Goal: Communication & Community: Answer question/provide support

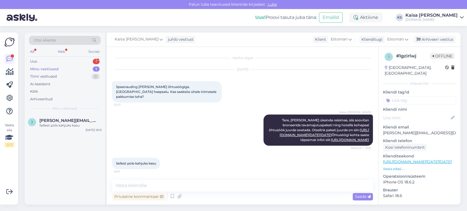
scroll to position [54, 0]
click at [80, 62] on div "Uus 1" at bounding box center [65, 62] width 72 height 8
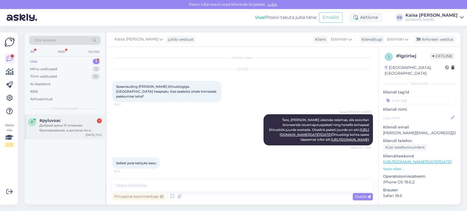
click at [69, 125] on div "Добрый день! Я отменяю бронирование, а должна ли я платить?" at bounding box center [70, 128] width 62 height 10
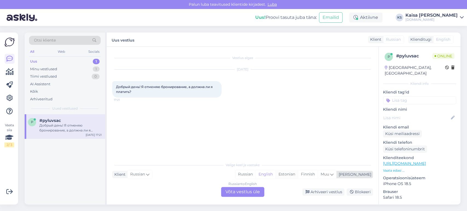
click at [298, 174] on div "Estonian" at bounding box center [287, 175] width 22 height 8
click at [252, 193] on div "Russian to Estonian Võta vestlus üle" at bounding box center [242, 192] width 43 height 10
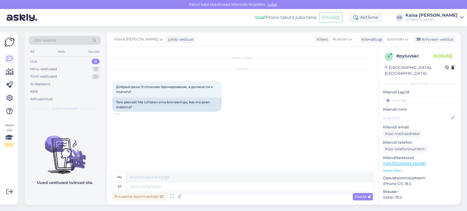
click at [406, 161] on link "[URL][DOMAIN_NAME]" at bounding box center [404, 163] width 43 height 5
click at [196, 191] on textarea at bounding box center [250, 186] width 247 height 9
type textarea "Tere,"
type textarea "Привет,"
type textarea "Tere, palun"
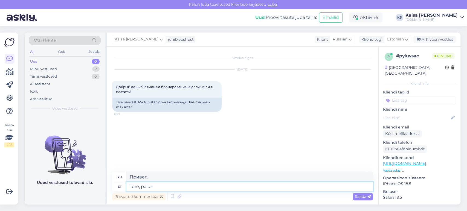
type textarea "Здравствуйте, пожалуйста."
type textarea "Tere, palun täpsustage b"
type textarea "Здравствуйте, поясните, пожалуйста."
type textarea "Tere, palun täpsustage broneeringu n"
type textarea "Здравствуйте, уточните, пожалуйста, бронирование."
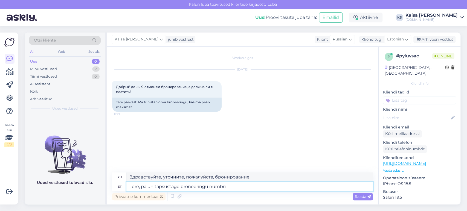
type textarea "Tere, palun täpsustage broneeringu numbrit"
type textarea "Здравствуйте, уточните, пожалуйста, номер бронирования."
type textarea "Tere, palun täpsustage broneeringu numbrit."
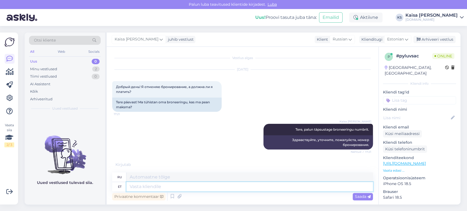
scroll to position [21, 0]
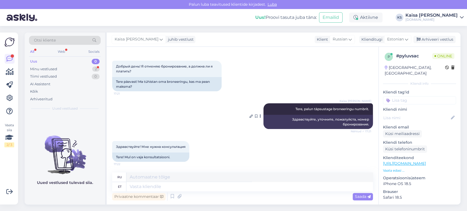
drag, startPoint x: 289, startPoint y: 108, endPoint x: 364, endPoint y: 110, distance: 75.6
click at [364, 110] on span "Tere, palun täpsustage broneeringu numbrit." at bounding box center [333, 109] width 74 height 4
copy span "Tere, palun täpsustage broneeringu numbrit."
click at [256, 186] on textarea at bounding box center [250, 186] width 247 height 9
paste textarea "Tere, palun täpsustage broneeringu numbrit."
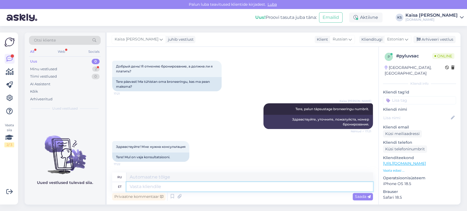
type textarea "Tere, palun täpsustage broneeringu numbrit."
type textarea "Здравствуйте, уточните, пожалуйста, номер бронирования."
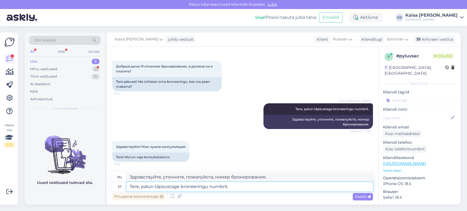
click at [257, 188] on textarea "Tere, palun täpsustage broneeringu numbrit." at bounding box center [250, 186] width 247 height 9
type textarea "Tere, palun täpsustage broneeringu numbrit."
click at [363, 196] on span "Saada" at bounding box center [363, 196] width 16 height 5
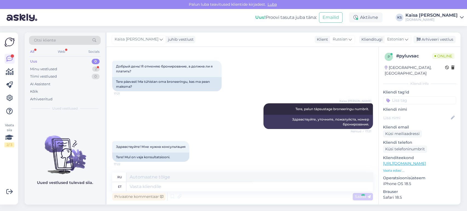
scroll to position [59, 0]
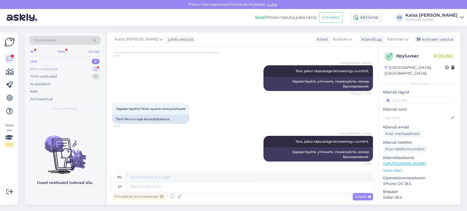
click at [85, 70] on div "Minu vestlused 2" at bounding box center [65, 69] width 72 height 8
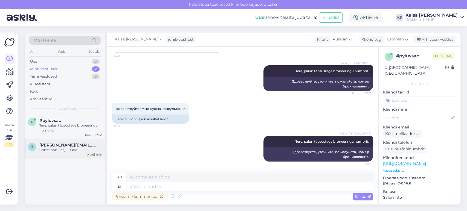
click at [65, 147] on span "[PERSON_NAME][EMAIL_ADDRESS][DOMAIN_NAME]" at bounding box center [67, 145] width 57 height 5
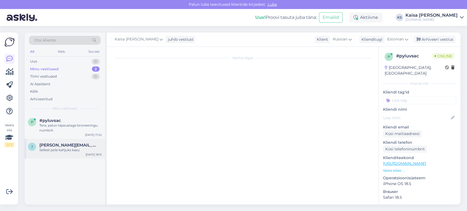
scroll to position [54, 0]
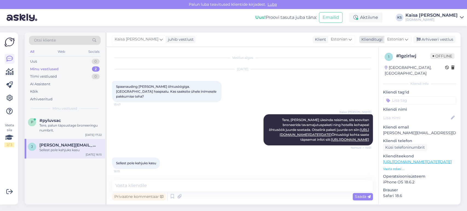
click at [436, 42] on div "Arhiveeri vestlus" at bounding box center [435, 39] width 42 height 7
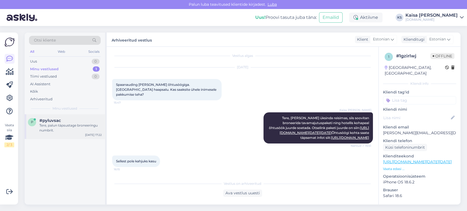
click at [54, 124] on div "Tere, palun täpsustage broneeringu numbrit." at bounding box center [70, 128] width 62 height 10
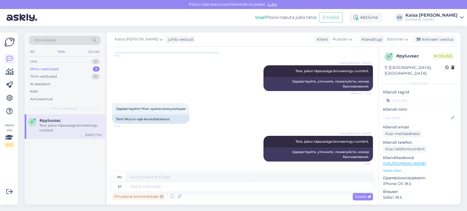
click at [212, 144] on div "Kaisa [PERSON_NAME] Tere, palun täpsustage broneeringu numbrit. 17:22 Здравству…" at bounding box center [242, 149] width 261 height 38
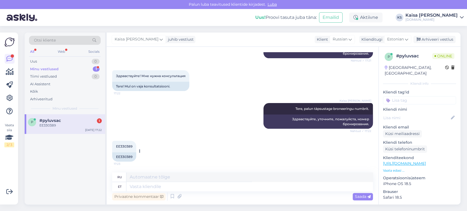
click at [124, 147] on span "EE330389" at bounding box center [124, 147] width 16 height 4
copy div "EE330389 17:23"
click at [170, 184] on textarea at bounding box center [250, 186] width 247 height 9
type textarea "Näen e"
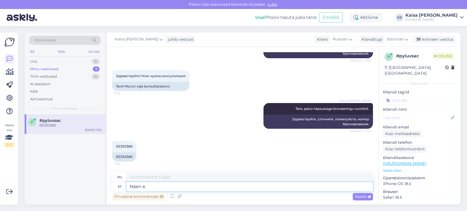
type textarea "Я понимаю"
type textarea "Näen, e"
type textarea "Я понимаю,"
type textarea "Näen, et t"
type textarea "Я вижу, что"
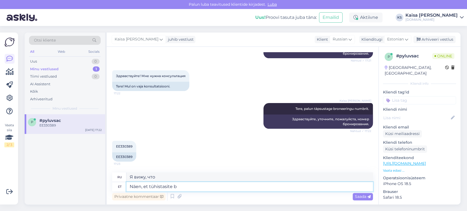
type textarea "Näen, et tühistasite br"
type textarea "Вижу, вы отменили."
type textarea "Näen, et tühistasite broneeringu k"
type textarea "Вижу, вы отменили бронирование."
type textarea "Näen, et tühistasite broneeringu 23.09"
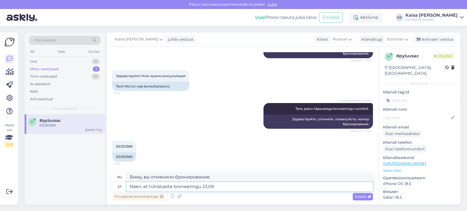
type textarea "Я вижу, что вы отменили бронирование 23.09"
type textarea "Näen, et tühistasite broneeringu 23.09 [PERSON_NAME]"
type textarea "Я вижу, что вы отменили бронирование в 23.09 ."
type textarea "Näen, et tühistasite broneeringu [DATE][PERSON_NAME] 17:19."
type textarea "Я вижу, что вы отменили бронирование 23.09 в 17:19."
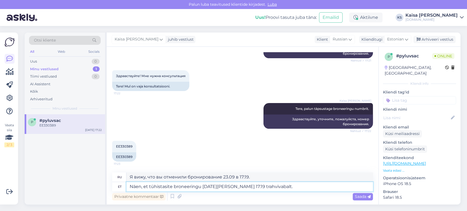
type textarea "Näen, et tühistasite broneeringu [DATE][PERSON_NAME] 17:19 trahvivabalt."
type textarea "Я вижу, что вы отменили бронирование 23.09 в 17:19 без штрафных санкций."
paste textarea "Broneeringu tühistamise korral ei tagastata makstud summat, kuid saate sama sum…"
type textarea "Näen, et tühistasite broneeringu [DATE][PERSON_NAME] 17:19 trahvivabalt. Bronee…"
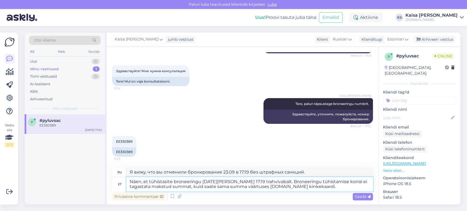
type textarea "Вижу, что вы отменили бронирование 23.09 в 17:19 без штрафных санкций. В случае…"
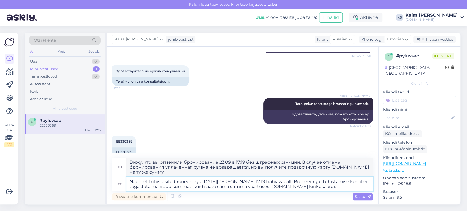
scroll to position [97, 0]
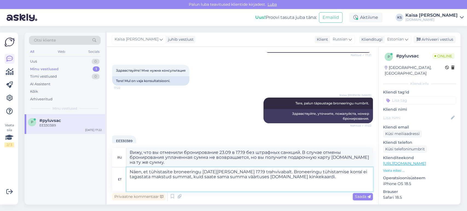
paste textarea "[DOMAIN_NAME] kinkekaarti on võimalik kasutada kõikide pakettide broneerimiseks…"
type textarea "Näen, et tühistasite broneeringu [DATE][PERSON_NAME] 17:19 trahvivabalt. Bronee…"
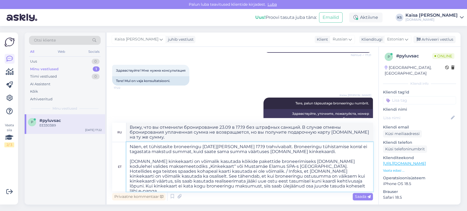
scroll to position [2, 0]
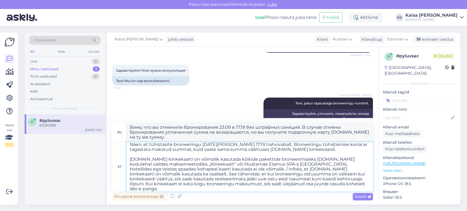
type textarea "L ipsu, dol si ametcons adipiscingel 22.60 s 24:67 doe temporin utlabor. Etd ma…"
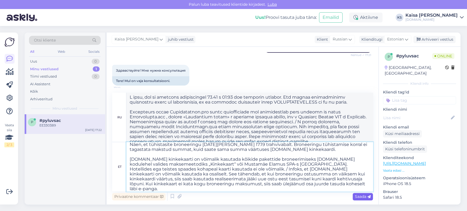
type textarea "Näen, et tühistasite broneeringu [DATE][PERSON_NAME] 17:19 trahvivabalt. Bronee…"
click at [366, 197] on span "Saada" at bounding box center [363, 196] width 16 height 5
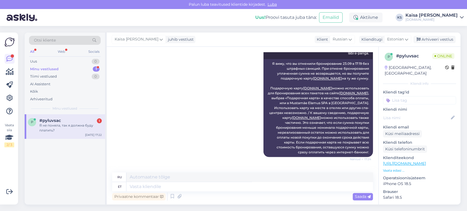
scroll to position [325, 0]
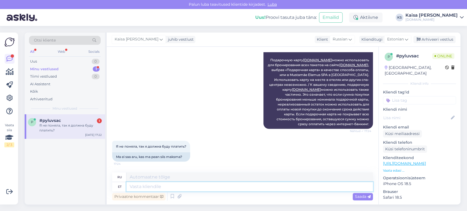
click at [193, 186] on textarea at bounding box center [250, 186] width 247 height 9
type textarea "Tühistamine"
type textarea "Отмена"
type textarea "Tühistamine toimus tas"
type textarea "Произошла отмена"
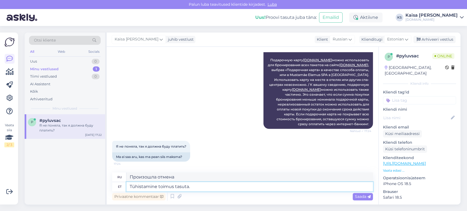
type textarea "Tühistamine toimus tasuta."
type textarea "Отмена заказа была бесплатной."
type textarea "Tühistamine toimus tasuta [PERSON_NAME]"
type textarea "Отмена была бесплатной."
type textarea "Tühistamine toimus tasuta [PERSON_NAME] tr"
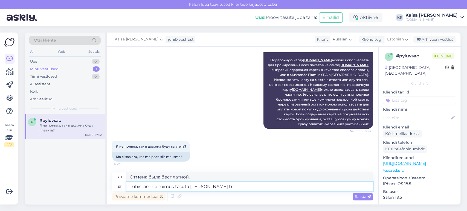
type textarea "Отмена была бесплатной без каких-либо сборов."
type textarea "Tühistamine toimus tasuta [PERSON_NAME] trahvita."
type textarea "Отмена заказа была бесплатной и без штрафных санкций."
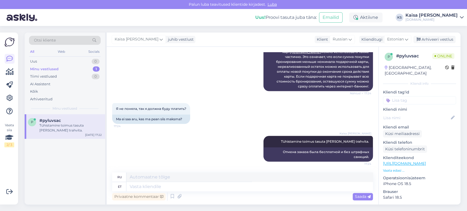
scroll to position [368, 0]
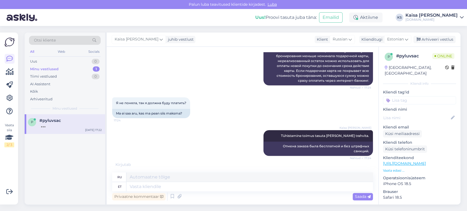
click at [226, 115] on div "Я не поняла, так я должна буду платить? 17:24 Ma ei saa aru, kas ma pean siis m…" at bounding box center [242, 107] width 261 height 33
click at [252, 184] on textarea at bounding box center [250, 186] width 247 height 9
type textarea "Midagi m"
type textarea "Что-нибудь"
type textarea "Midagi maksma ei"
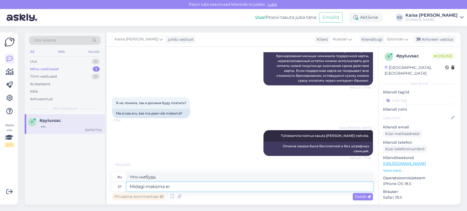
type textarea "Заплатить что-нибудь"
type textarea "Midagi maksma ei pe"
type textarea "Платить ничего не нужно."
type textarea "Midagi maksma ei pea."
type textarea "Вам не нужно ничего платить."
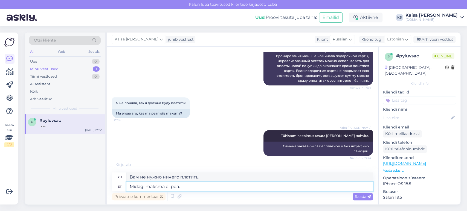
scroll to position [362, 0]
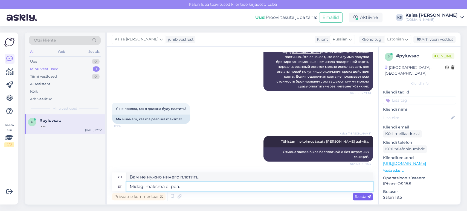
type textarea "Midagi maksma ei pea."
click at [357, 197] on span "Saada" at bounding box center [363, 196] width 16 height 5
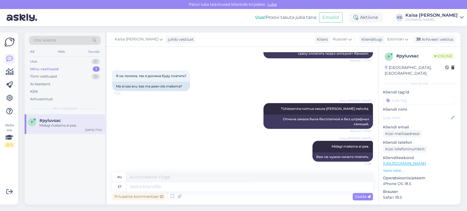
click at [237, 144] on div "[PERSON_NAME] maksma ei pea. 17:25 Вам не нужно ничего платить." at bounding box center [242, 151] width 261 height 33
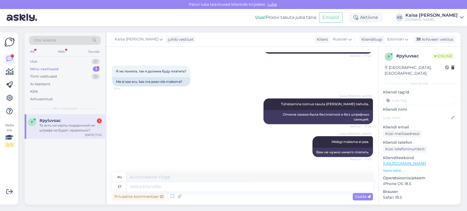
scroll to position [433, 0]
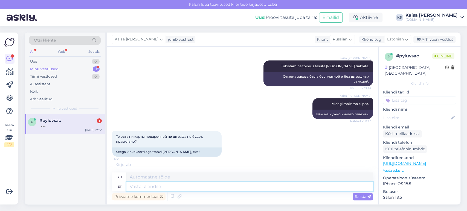
click at [178, 185] on textarea at bounding box center [250, 186] width 247 height 9
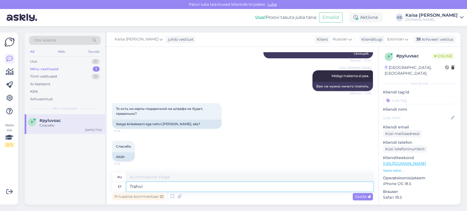
type textarea "Trahvi i"
type textarea "Отлично"
type textarea "Trahvi ei t"
type textarea "Нет штрафа"
type textarea "Trahvi [PERSON_NAME],"
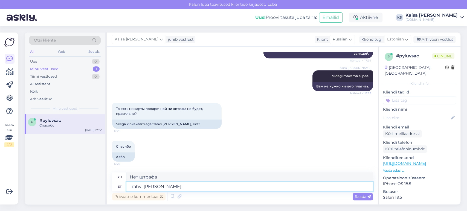
type textarea "Штрафа не будет,"
type textarea "Trahvi [PERSON_NAME], Teile s"
type textarea "Штрафа вам не грозит."
type textarea "Trahvi [PERSON_NAME], Teile saadeti k"
type textarea "Штрафа не будет, вас послали."
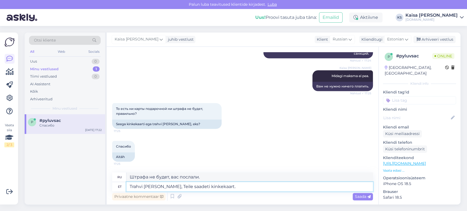
type textarea "Trahvi [PERSON_NAME], Teile saadeti kinkekaart."
type textarea "Штрафа не будет, вам вышлют подарочную карту."
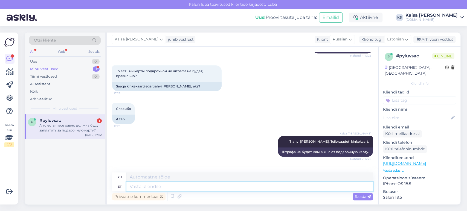
scroll to position [541, 0]
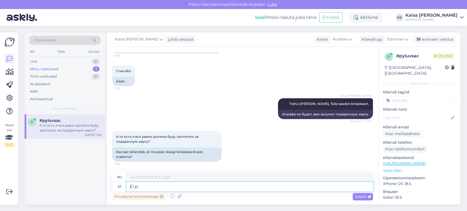
type textarea "Ei pe"
type textarea "Нет"
type textarea "Ei peaq, s"
type textarea "[PERSON_NAME],"
type textarea "Ei peaq, see"
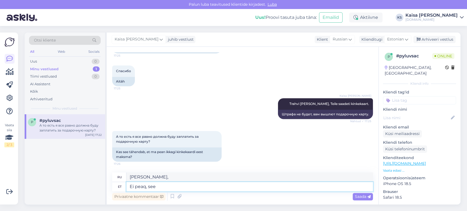
type textarea "Нет необходимости, вот и всё."
type textarea "Ei peaq,"
type textarea "[PERSON_NAME],"
type textarea "Ei pea, see o"
type textarea "Нет необходимости, это"
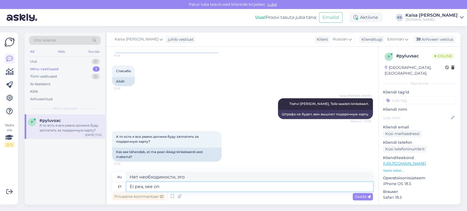
type textarea "Ei pea, see on"
type textarea "Нет необходимости, вот и всё."
type textarea "Ei pea, see on Teile"
type textarea "Нет нужды, это для тебя."
type textarea "Ei pea, see on Teile saadetd"
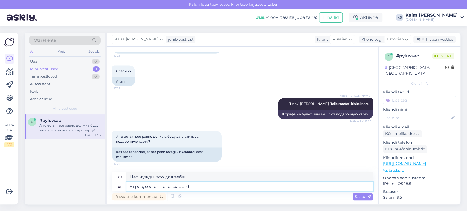
type textarea "Нет необходимости, оно вам отправлено."
type textarea "Ei pea, see on Teile saadetud tühistamise e"
type textarea "Нет необходимости, это было отправлено вам в качестве отмены."
type textarea "Ei pea, see on Teile saadetud tühistamise eest s"
type textarea "Нет необходимости, это было отправлено вам для отмены."
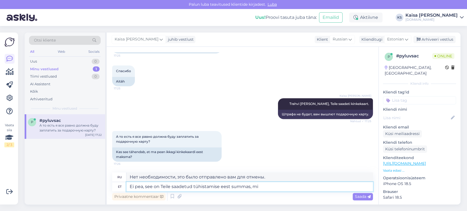
type textarea "Ei pea, see on Teile saadetud tühistamise eest summas, mis"
type textarea "Нет необходимости, он был отправлен вам в размере суммы для отмены,"
type textarea "Ei pea, see on Teile saadetud tühistamise eest summas, mis"
type textarea "Нет необходимости, он был отправлен вам для отмены в размере, который"
type textarea "Ei pea, see on Teile saadetud tühistamise eest summas, mis tasusie"
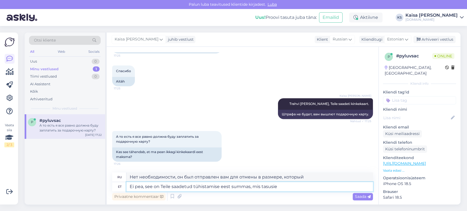
type textarea "Нет необходимости, вам было отправлено уведомление об отмене на ту сумму, котор…"
type textarea "Ei pea, see on Teile saadetud tühistamise eest summas, mis tasusite broneerides."
type textarea "Нет необходимости, вам было отправлено сообщение об отмене брони в размере сумм…"
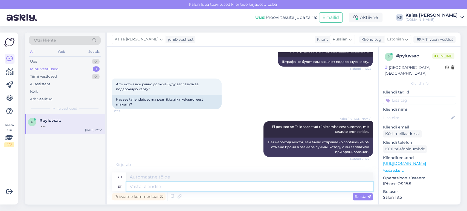
scroll to position [594, 0]
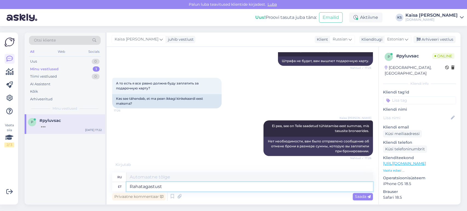
type textarea "Rahatagastust e"
type textarea "Возвращать деньги"
type textarea "Rahatagastust ei"
type textarea "Возврат средств не производится"
type textarea "Rahatagastust ei teha, k"
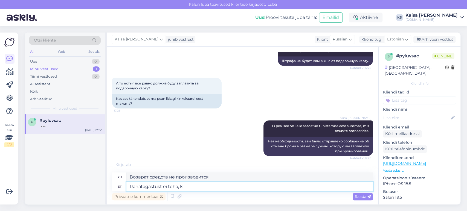
type textarea "Возврат средств не производится."
type textarea "Rahatagastust ei teha, kuid"
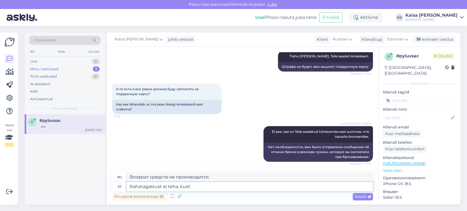
scroll to position [589, 0]
type textarea "Возврат средств не производится, но"
type textarea "Rahatagastust ei teha, kuid Teile s"
type textarea "Возврат средств не производится, но вы"
type textarea "Rahatagastust ei teha, kuid Teile saadeti"
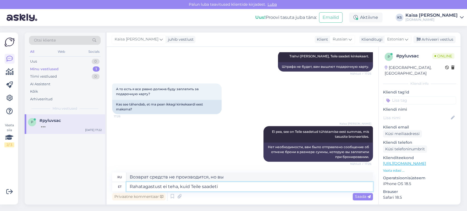
type textarea "Возврат средств не производится, но вам было отправлено"
type textarea "Rahatagastust ei teha, kuid Teile saadeti tasutud su"
type textarea "Возврат денег не производится, но вам будет отправлен оплаченный товар."
type textarea "Rahatagastust ei teha, kuid Teile saadeti tasutud summa"
type textarea "Возврат средств не производится, но уплаченная сумма будет вам отправлена."
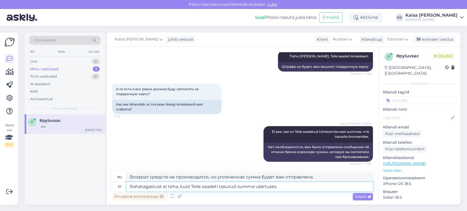
type textarea "Rahatagastust ei teha, kuid Teile saadeti tasutud summa väärtuses k"
type textarea "Возврат средств не производится, но вам будет выслана уплаченная сумма."
type textarea "Rahatagastust ei teha, kuid Teile saadeti tasutud summa väärtuses kinkekaart."
type textarea "Возврат средств не производится, но вам будет отправлена ​​подарочная карта на …"
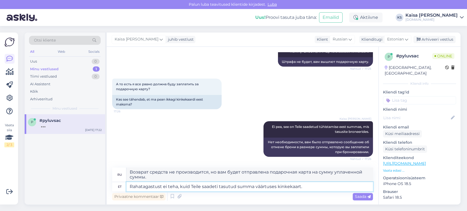
scroll to position [594, 0]
click at [175, 189] on textarea "Rahatagastust ei teha, kuid Teile saadeti tasutud summa väärtuses kinkekaart." at bounding box center [250, 186] width 247 height 9
click at [317, 185] on textarea "Rahatagastust ei tehta, kuid Teile saadeti tasutud summa väärtuses kinkekaart." at bounding box center [250, 186] width 247 height 9
type textarea "Rahatagastust ei tehta, kuid Teile saadeti tasutud summa väärtuses kinkekaart."
click at [364, 197] on span "Saada" at bounding box center [363, 196] width 16 height 5
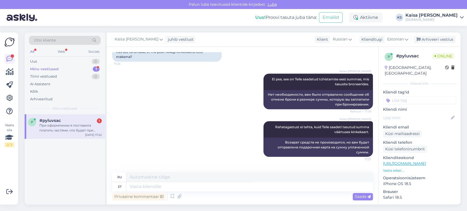
scroll to position [679, 0]
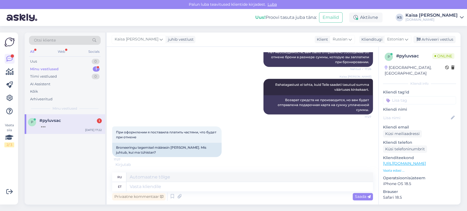
click at [83, 126] on div at bounding box center [70, 125] width 62 height 5
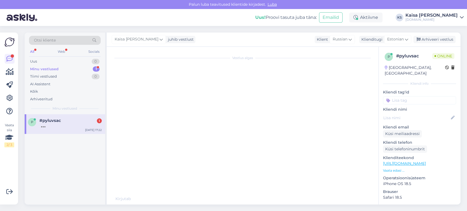
scroll to position [0, 0]
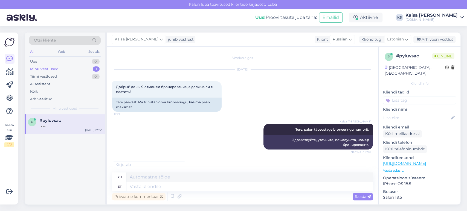
click at [151, 125] on div "Kaisa [PERSON_NAME] Tere, palun täpsustage broneeringu numbrit. Nähtud ✓ 17:21 …" at bounding box center [242, 137] width 261 height 38
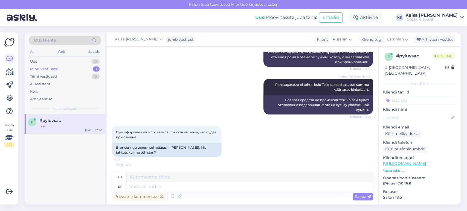
scroll to position [679, 0]
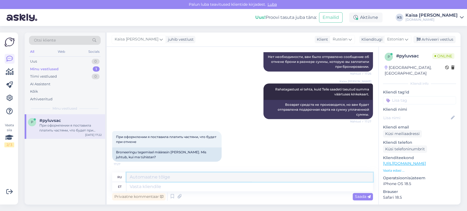
click at [196, 181] on textarea at bounding box center [250, 177] width 247 height 9
click at [195, 187] on textarea at bounding box center [250, 186] width 247 height 9
click at [262, 143] on div "При оформлении я поставила платить частями, что будет при отмене 17:27 Broneeri…" at bounding box center [242, 146] width 261 height 43
click at [242, 190] on textarea at bounding box center [250, 186] width 247 height 9
type textarea "Broneeringu t"
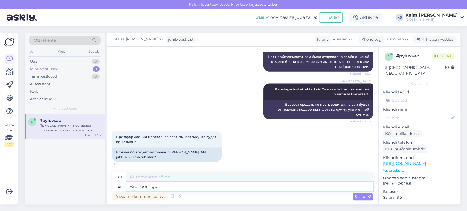
type textarea "Бронирование"
type textarea "Broneeringu tühistamine"
type textarea "Отмена бронирования"
type textarea "Broneeringu tühistamine toimus"
type textarea "Бронирование было отменено."
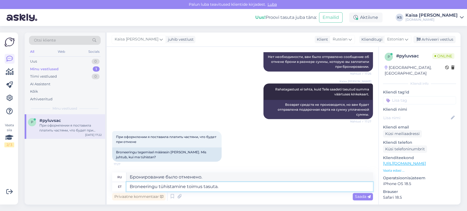
type textarea "Broneeringu tühistamine toimus tasuta."
type textarea "Отмена бронирования была бесплатной."
type textarea "Broneeringu tühistamine toimus tasuta. [GEOGRAPHIC_DATA]"
type textarea "Отмена бронирования была бесплатной. Штраф."
type textarea "Broneeringu tühistamine toimus tasuta. Trahvi maksma"
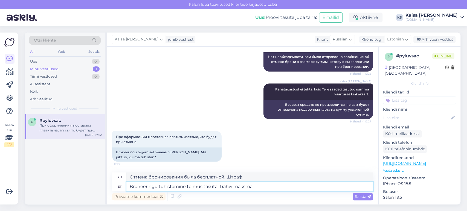
type textarea "Отмена бронирования была бесплатной. Заплатите штраф."
type textarea "Broneeringu tühistamine toimus tasuta. Trahvi maksma ei pe"
type textarea "Отмена бронирования была бесплатной. Штраф не взимается."
type textarea "Broneeringu tühistamine toimus tasuta. Trahvi maksma ei pea."
type textarea "Отмена бронирования была бесплатной. Штрафных санкций не предусмотрено."
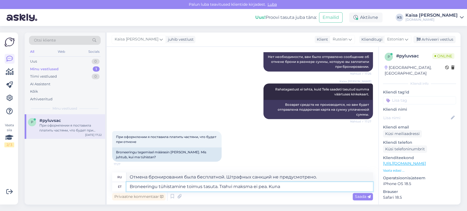
type textarea "Broneeringu tühistamine toimus tasuta. Trahvi maksma ei pea. Kuna"
type textarea "Отмена бронирования была бесплатной. Штрафных санкций не предусмотрено. Потому …"
type textarea "Broneeringu tühistamine toimus tasuta. Trahvi maksma ei pea. Vas"
type textarea "Отмена бронирования была бесплатной. Штрафных санкций не предусмотрено."
type textarea "Broneeringu tühistamine toimus tasuta. Trahvi maksma ei pea. Vastavalt ti"
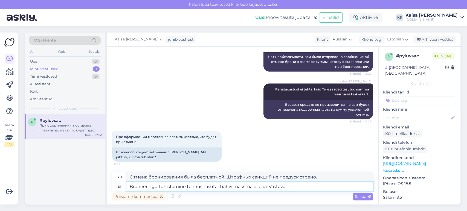
type textarea "Отмена бронирования была бесплатной. Штраф не взимается. Согласно"
type textarea "Broneeringu tühistamine toimus tasuta. Trahvi maksma ei pea. Vastavalt tingimus…"
type textarea "Отмена бронирования была бесплатной. Штраф не взимается. Согласно условиям."
type textarea "Broneeringu tühistamine toimus tasuta. Trahvi maksma ei pea. Vastavalt tingimus…"
type textarea "Отмена бронирования была бесплатной. Без штрафных санкций. Возврат средств согл…"
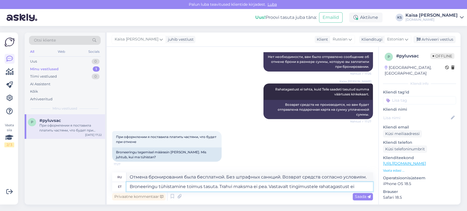
type textarea "Broneeringu tühistamine toimus tasuta. Trahvi maksma ei pea. Vastavalt tingimus…"
type textarea "Отмена бронирования была бесплатной. Штраф не взимается. Возврат средств, согла…"
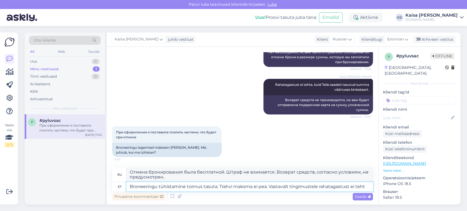
type textarea "Broneeringu tühistamine toimus tasuta. Trahvi maksma ei pea. Vastavalt tingimus…"
type textarea "Отмена бронирования была бесплатной. Штраф не взимается. Возврат средств в соот…"
type textarea "Broneeringu tühistamine toimus tasuta. Trahvi maksma ei pea. Vastavalt tingimus…"
type textarea "Отмена бронирования была бесплатной. Штраф не взимается. Согласно условиям, воз…"
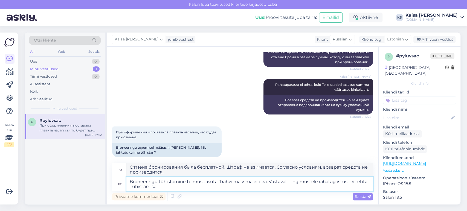
type textarea "Broneeringu tühistamine toimus tasuta. Trahvi maksma ei pea. Vastavalt tingimus…"
type textarea "Отмена бронирования была бесплатной. Штраф не взимается. Согласно условиям, воз…"
type textarea "Broneeringu tühistamine toimus tasuta. Trahvi maksma ei pea. Vastavalt tingimus…"
type textarea "Отмена бронирования была бесплатной. Штраф не взимается. Возврат средств в соот…"
type textarea "Broneeringu tühistamine toimus tasuta. Trahvi maksma ei pea. Vastavalt tingimus…"
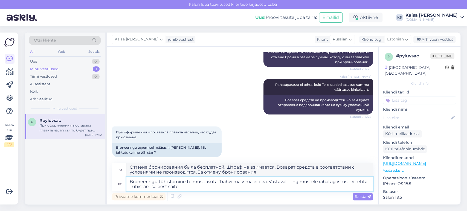
type textarea "Отмена бронирования была бесплатной. Штраф не взимается. Согласно условиям, воз…"
type textarea "Broneeringu tühistamine toimus tasuta. Trahvi maksma ei pea. Vastavalt tingimus…"
type textarea "Отмена бронирования была бесплатной. Штраф не взимается. Согласно условиям, воз…"
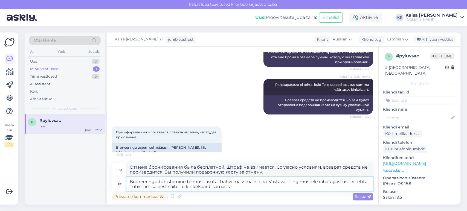
type textarea "Broneeringu tühistamine toimus tasuta. Trahvi maksma ei pea. Vastavalt tingimus…"
type textarea "Отмена бронирования была бесплатной. Штраф не взимается. Согласно условиям, воз…"
type textarea "Broneeringu tühistamine toimus tasuta. Trahvi maksma ei pea. Vastavalt tingimus…"
type textarea "Отмена бронирования была бесплатной. Штраф не взимается. Согласно условиям, воз…"
type textarea "Broneeringu tühistamine toimus tasuta. Trahvi maksma ei pea. Vastavalt tingimus…"
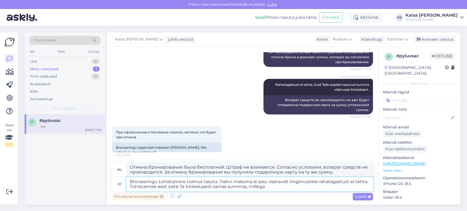
type textarea "Отмена бронирования была бесплатной. Штраф не взимается. Согласно условиям, воз…"
type textarea "Broneeringu tühistamine toimus tasuta. Trahvi maksma ei pea. Vastavalt tingimus…"
type textarea "Отмена бронирования была бесплатной. Штраф не взимается. Согласно условиям, воз…"
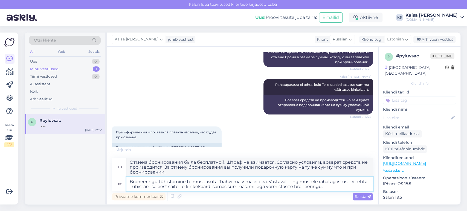
type textarea "Broneeringu tühistamine toimus tasuta. Trahvi maksma ei pea. Vastavalt tingimus…"
type textarea "Отмена бронирования была бесплатной. Штраф не взимается. Согласно условиям, воз…"
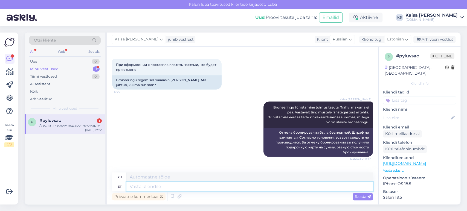
scroll to position [780, 0]
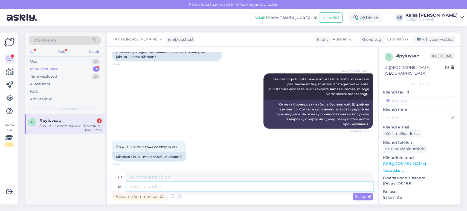
click at [233, 188] on textarea at bounding box center [250, 186] width 247 height 9
type textarea "Vastavalt t"
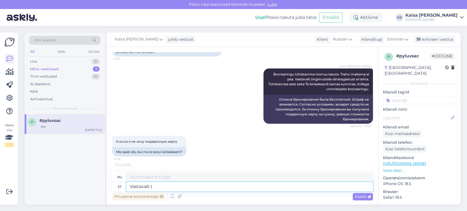
type textarea "В соответствии с"
type textarea "V"
type textarea "Saatke"
type textarea "Отправлять"
type textarea "Saatke sooviavaldus"
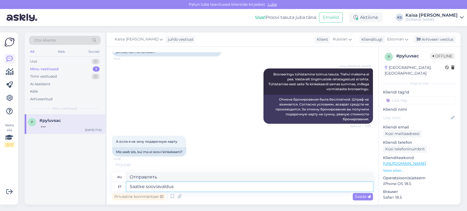
type textarea "Отправить заявку"
type textarea "Saatke sooviavaldus palun k"
type textarea "Пожалуйста, отправьте Вашу заявку."
type textarea "Saatke sooviavaldus [PERSON_NAME]"
type textarea "Пожалуйста, отправьте вашу заявку вместе [PERSON_NAME]"
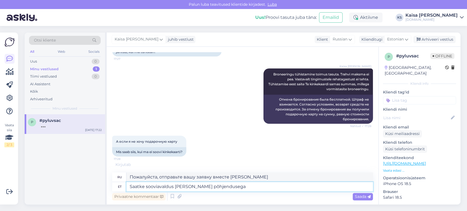
type textarea "Saatke sooviavaldus [PERSON_NAME] põhjendusega"
type textarea "Пожалуйста, отправьте заявку с обоснованием."
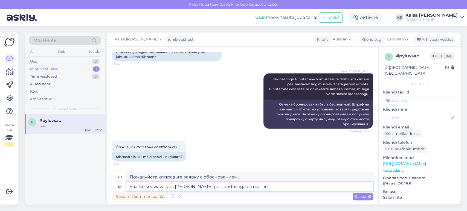
type textarea "Saatke sooviavaldus [PERSON_NAME] põhjendusega e-mailil inf"
type textarea "Пожалуйста, отправьте заявку с обоснованием по электронной почте."
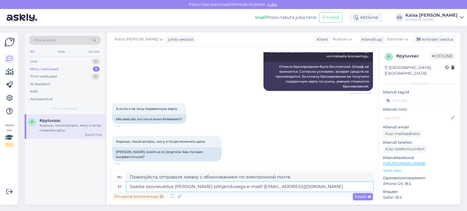
type textarea "Saatke sooviavaldus [PERSON_NAME] põhjendusega e-mailil [EMAIL_ADDRESS][DOMAIN_…"
type textarea "Пожалуйста, отправьте ваш запрос с обоснованием на [EMAIL_ADDRESS][DOMAIN_NAME]"
drag, startPoint x: 318, startPoint y: 186, endPoint x: 130, endPoint y: 189, distance: 188.4
click at [130, 189] on textarea "Saatke sooviavaldus [PERSON_NAME] põhjendusega e-mailil [EMAIL_ADDRESS][DOMAIN_…" at bounding box center [250, 186] width 247 height 9
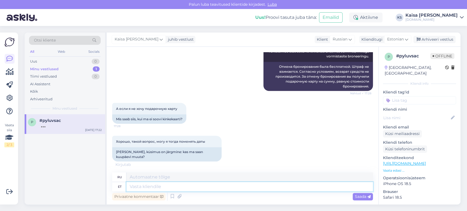
click at [165, 188] on textarea at bounding box center [250, 186] width 247 height 9
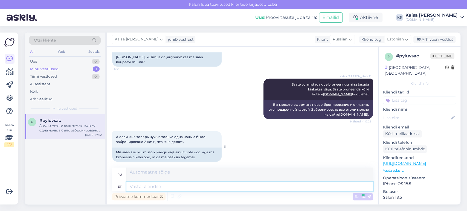
scroll to position [955, 0]
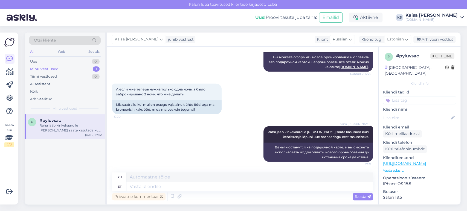
click at [269, 107] on div "А если мне теперь нужна только одна ночь, а было забронировано 2 ночи, что мне …" at bounding box center [242, 99] width 261 height 43
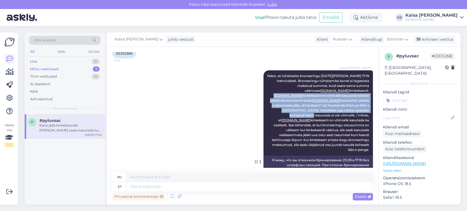
scroll to position [225, 0]
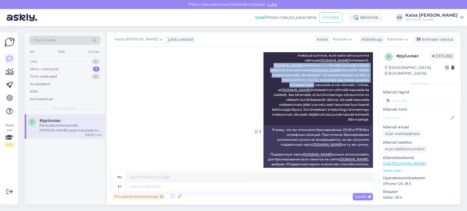
drag, startPoint x: 274, startPoint y: 98, endPoint x: 366, endPoint y: 124, distance: 95.2
click at [366, 124] on div "Kaisa [PERSON_NAME] Näen, et tühistasite broneeringu [DATE][PERSON_NAME] 17:19 …" at bounding box center [319, 82] width 110 height 85
copy span "[DOMAIN_NAME] kinkekaarti on võimalik kasutada kõikide pakettide broneerimiseks…"
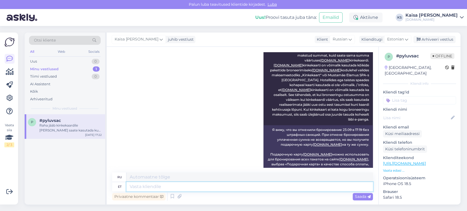
click at [283, 190] on textarea at bounding box center [250, 186] width 247 height 9
paste textarea "[DOMAIN_NAME] kinkekaarti on võimalik kasutada kõikide pakettide broneerimiseks…"
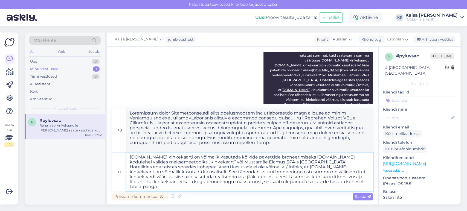
click at [262, 168] on textarea "[DOMAIN_NAME] kinkekaarti on võimalik kasutada kõikide pakettide broneerimiseks…" at bounding box center [250, 172] width 247 height 39
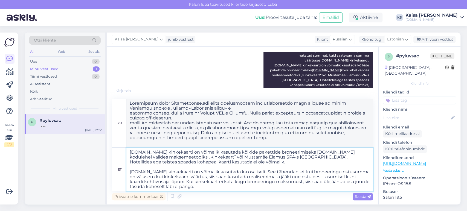
click at [263, 188] on textarea "[DOMAIN_NAME] kinkekaarti on võimalik kasutada kõikide pakettide broneerimiseks…" at bounding box center [250, 170] width 247 height 44
click at [364, 196] on span "Saada" at bounding box center [363, 196] width 16 height 5
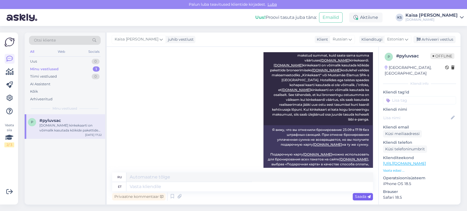
scroll to position [1112, 0]
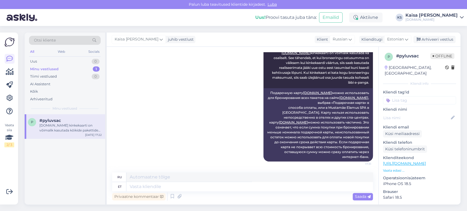
click at [156, 78] on div "Kaisa [PERSON_NAME] [DOMAIN_NAME] kinkekaarti on võimalik kasutada kõikide pake…" at bounding box center [242, 92] width 261 height 151
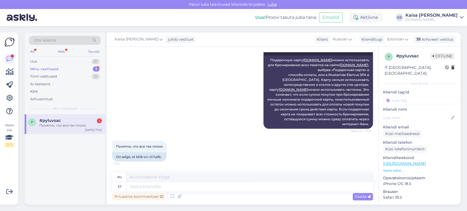
scroll to position [1150, 0]
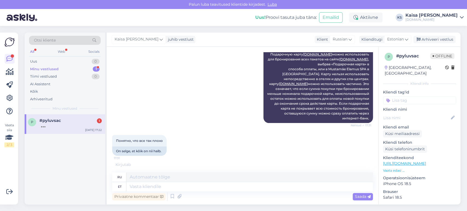
click at [68, 128] on div "p #pyluvsac [DATE] 17:22" at bounding box center [65, 124] width 81 height 20
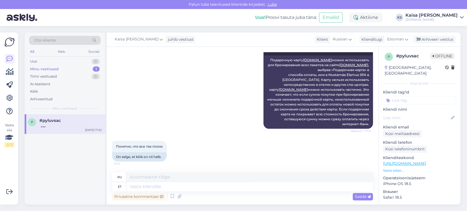
scroll to position [1177, 0]
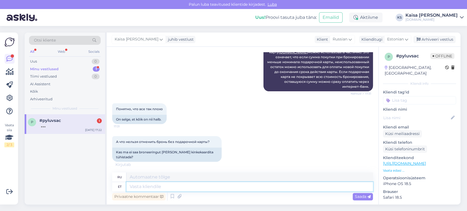
click at [225, 186] on textarea at bounding box center [250, 186] width 247 height 9
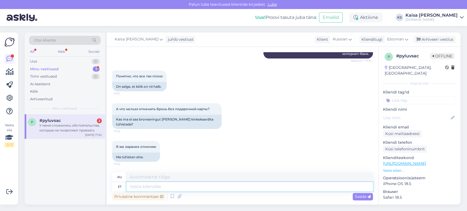
scroll to position [1248, 0]
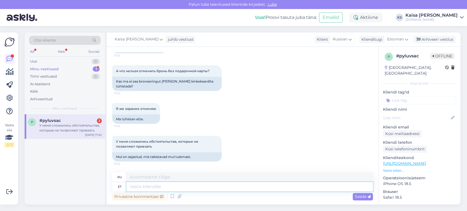
click at [183, 188] on textarea at bounding box center [250, 186] width 247 height 9
paste textarea "Broneeringu kinnitamisel nõustusite broneeringu tingimustega, mis olid kirjas n…"
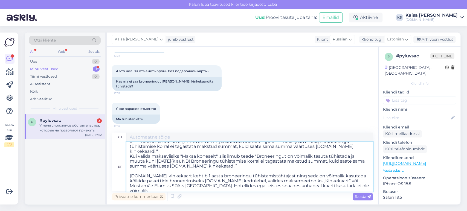
scroll to position [0, 0]
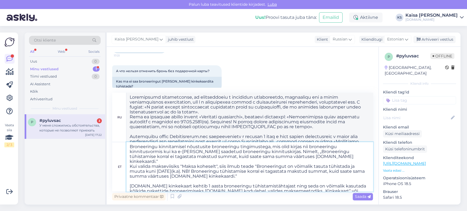
click at [308, 147] on textarea "Broneeringu kinnitamisel nõustusite broneeringu tingimustega, mis olid kirjas n…" at bounding box center [250, 166] width 247 height 49
click at [164, 162] on textarea "Broneeringu kinnitamisel nõustusite broneeringu tingimustega, mis olid kirjas n…" at bounding box center [250, 166] width 247 height 49
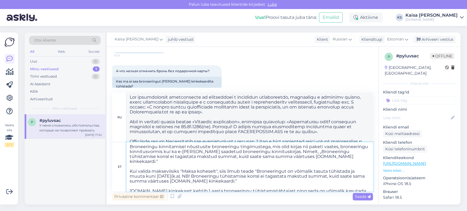
drag, startPoint x: 187, startPoint y: 177, endPoint x: 156, endPoint y: 176, distance: 31.0
click at [156, 176] on textarea "Broneeringu kinnitamisel nõustusite broneeringu tingimustega, mis olid kirjas n…" at bounding box center [250, 166] width 247 height 49
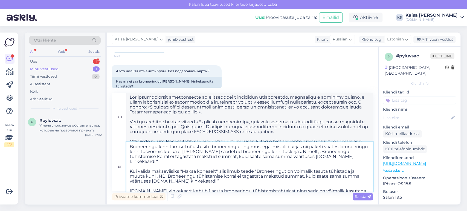
paste textarea "[DATE]"
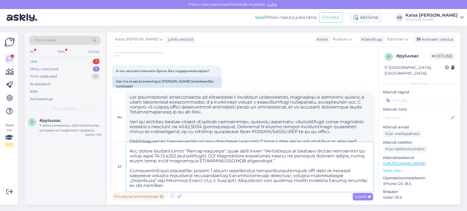
scroll to position [30, 0]
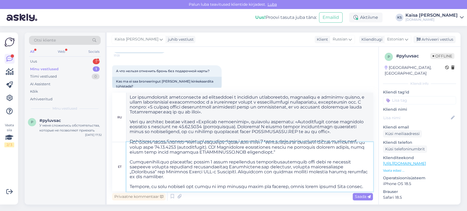
click at [217, 176] on textarea at bounding box center [250, 166] width 247 height 49
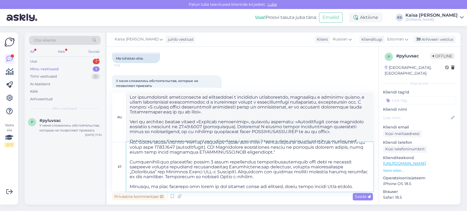
scroll to position [1328, 0]
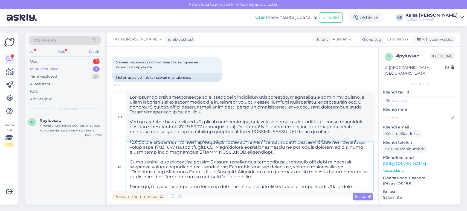
click at [348, 182] on textarea at bounding box center [250, 166] width 247 height 49
click at [365, 197] on span "Saada" at bounding box center [363, 196] width 16 height 5
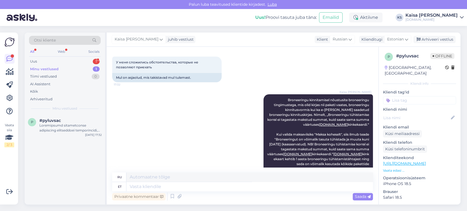
scroll to position [0, 0]
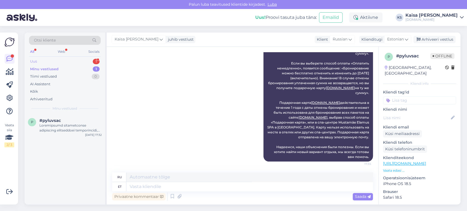
click at [80, 62] on div "Uus 1" at bounding box center [65, 62] width 72 height 8
click at [66, 128] on div "[PERSON_NAME], Tõrva veemõnula , lisada saab ainult ühe lapse , on neid kaks 4 …" at bounding box center [70, 128] width 62 height 10
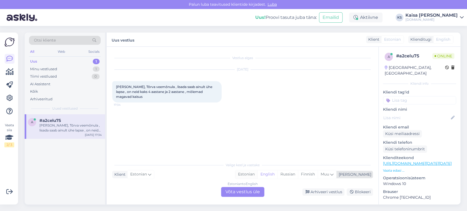
click at [258, 175] on div "Estonian" at bounding box center [247, 175] width 22 height 8
click at [254, 190] on div "Estonian to Estonian Võta vestlus üle" at bounding box center [242, 192] width 43 height 10
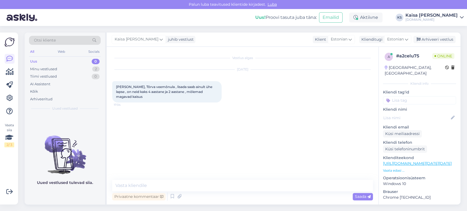
click at [392, 168] on p "Vaata edasi ..." at bounding box center [419, 170] width 73 height 5
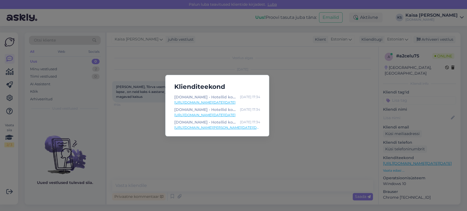
click at [246, 101] on link "[URL][DOMAIN_NAME][DATE][DATE]" at bounding box center [217, 102] width 86 height 5
click at [211, 176] on div "Klienditeekond [DOMAIN_NAME] - Hotellid koos võluvate lisavõimalustega [DATE] 1…" at bounding box center [233, 105] width 467 height 211
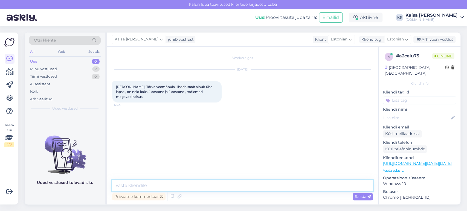
click at [213, 188] on textarea at bounding box center [242, 186] width 261 height 12
paste textarea "[URL][DOMAIN_NAME][DATE][DATE]"
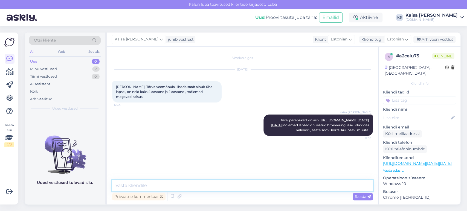
scroll to position [21, 0]
click at [229, 189] on textarea at bounding box center [242, 186] width 261 height 12
paste textarea "[URL][DOMAIN_NAME][PERSON_NAME][DATE][DATE]"
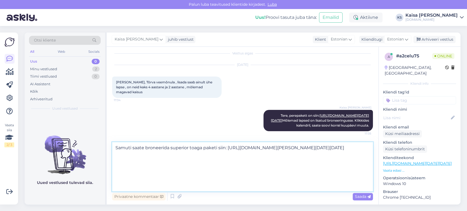
scroll to position [7, 0]
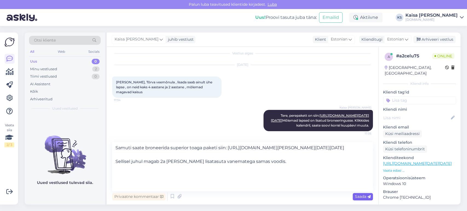
click at [362, 197] on span "Saada" at bounding box center [363, 196] width 16 height 5
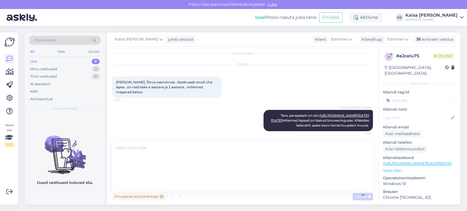
scroll to position [0, 0]
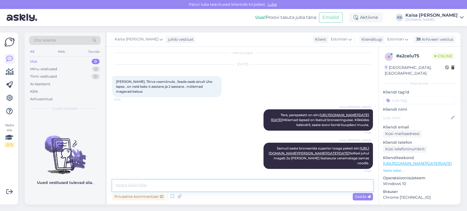
click at [246, 188] on textarea at bounding box center [242, 186] width 261 height 12
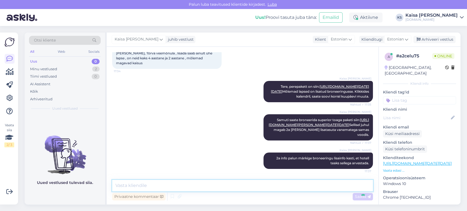
scroll to position [137, 0]
click at [203, 108] on div "Kaisa [PERSON_NAME] Samuti saate broneerida superior toaga paketi siin: [URL][D…" at bounding box center [242, 127] width 261 height 38
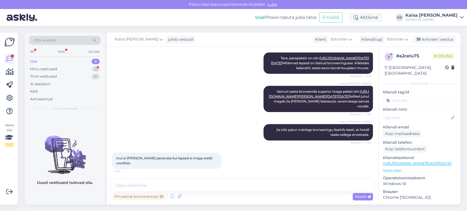
scroll to position [160, 0]
click at [91, 70] on div "Minu vestlused 2" at bounding box center [65, 69] width 72 height 8
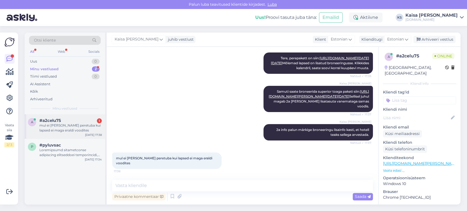
click at [72, 122] on div "#a2celu75 1" at bounding box center [70, 120] width 62 height 5
click at [236, 108] on div "Kaisa [PERSON_NAME] Samuti saate broneerida superior toaga paketi siin: [URL][D…" at bounding box center [242, 99] width 261 height 38
click at [78, 146] on div "#pyluvsac" at bounding box center [70, 145] width 62 height 5
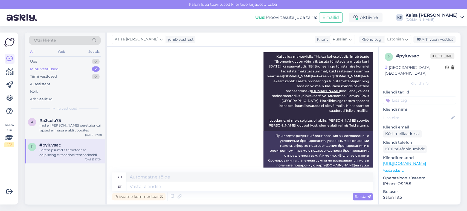
scroll to position [1527, 0]
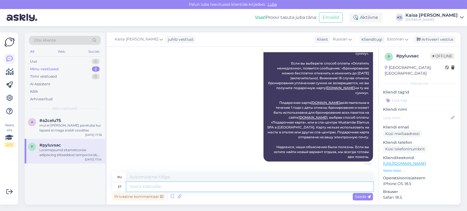
click at [268, 188] on textarea at bounding box center [250, 186] width 247 height 9
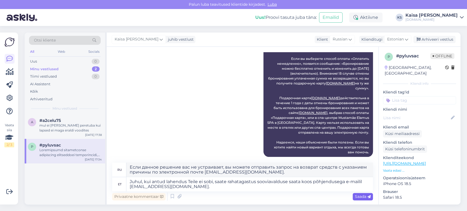
click at [363, 199] on span "Saada" at bounding box center [363, 196] width 16 height 5
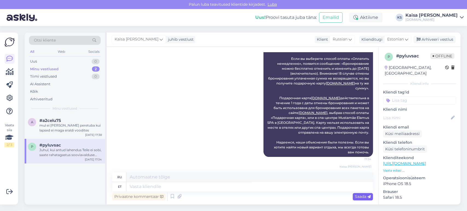
scroll to position [1580, 0]
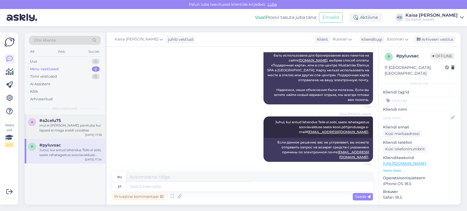
click at [64, 129] on div "mul ei [PERSON_NAME] peretuba kui lapsed ei maga eraldi voodites" at bounding box center [70, 128] width 62 height 10
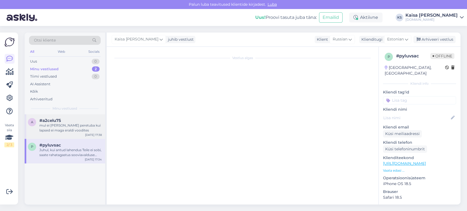
scroll to position [160, 0]
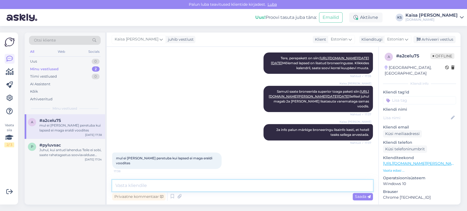
click at [203, 188] on textarea at bounding box center [242, 186] width 261 height 12
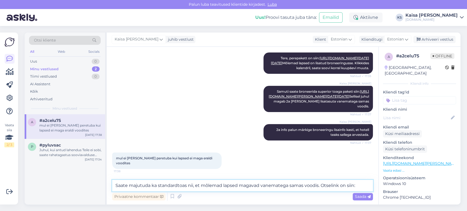
drag, startPoint x: 358, startPoint y: 186, endPoint x: 112, endPoint y: 185, distance: 246.5
click at [112, 185] on div "Vestlus algas [DATE] Tere, Tõrva veemõnula , lisada saab ainult ühe lapse , on …" at bounding box center [243, 126] width 272 height 158
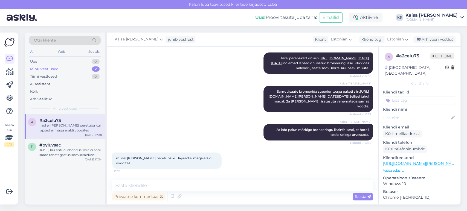
click at [209, 91] on div "Kaisa [PERSON_NAME] Samuti saate broneerida superior toaga paketi siin: [URL][D…" at bounding box center [242, 99] width 261 height 38
click at [230, 187] on textarea at bounding box center [242, 186] width 261 height 12
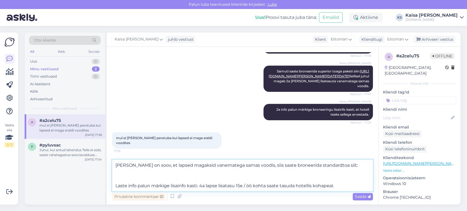
click at [243, 185] on textarea "[PERSON_NAME] on soov, et lapsed magaksid vanematega samas voodis, siis saate b…" at bounding box center [242, 176] width 261 height 32
click at [337, 165] on textarea "[PERSON_NAME] on soov, et lapsed magaksid vanematega samas voodis, siis saate b…" at bounding box center [242, 176] width 261 height 32
paste textarea "[URL][DOMAIN_NAME][PERSON_NAME][DATE][DATE]"
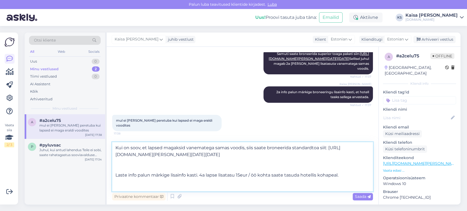
scroll to position [23, 0]
click at [343, 186] on textarea "Kui on soov, et lapsed magaksid vanematega samas voodis, siis saate broneerida …" at bounding box center [242, 166] width 261 height 49
click at [361, 197] on span "Saada" at bounding box center [363, 196] width 16 height 5
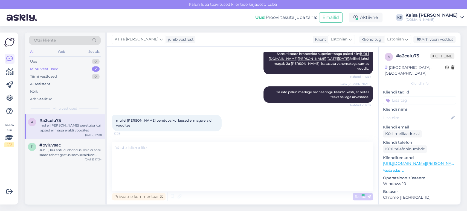
scroll to position [0, 0]
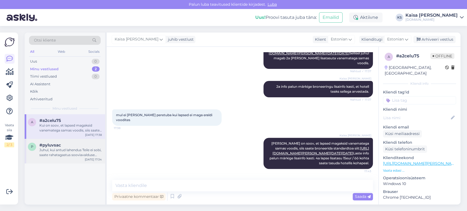
click at [81, 143] on div "#pyluvsac" at bounding box center [70, 145] width 62 height 5
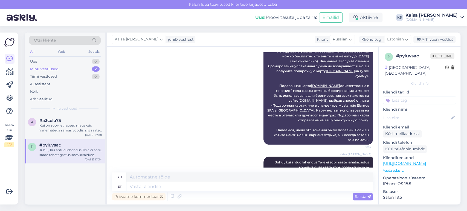
scroll to position [1580, 0]
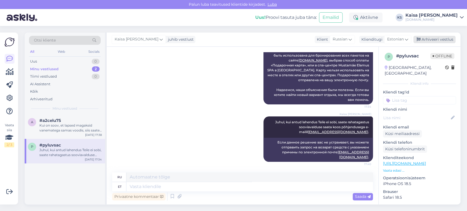
click at [446, 37] on div "Arhiveeri vestlus" at bounding box center [435, 39] width 42 height 7
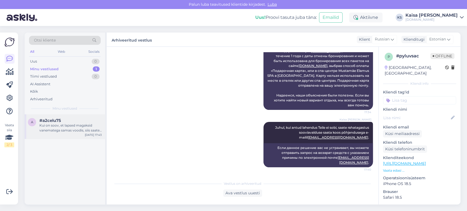
click at [79, 129] on div "Kui on soov, et lapsed magaksid vanematega samas voodis, siis saate broneerida …" at bounding box center [70, 128] width 62 height 10
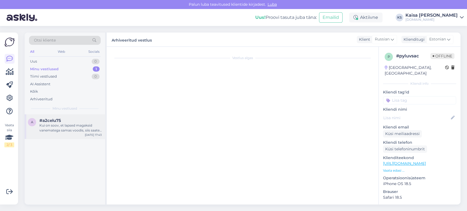
scroll to position [258, 0]
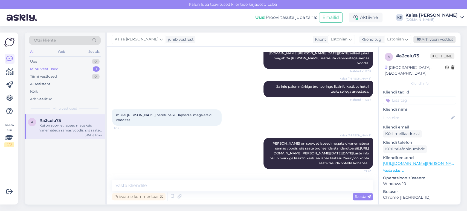
click at [435, 39] on div "Arhiveeri vestlus" at bounding box center [435, 39] width 42 height 7
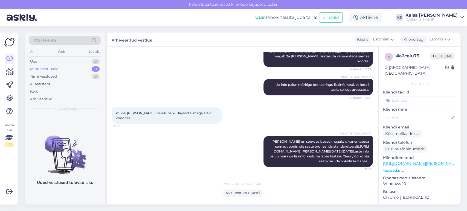
click at [439, 17] on div "Kaisa [PERSON_NAME]" at bounding box center [432, 15] width 52 height 4
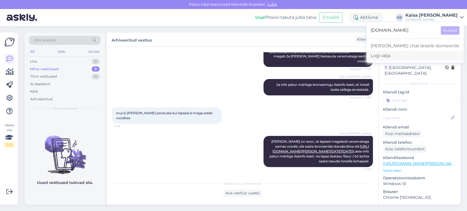
click at [407, 57] on div "Logi välja" at bounding box center [415, 56] width 97 height 10
